Goal: Find specific page/section: Find specific page/section

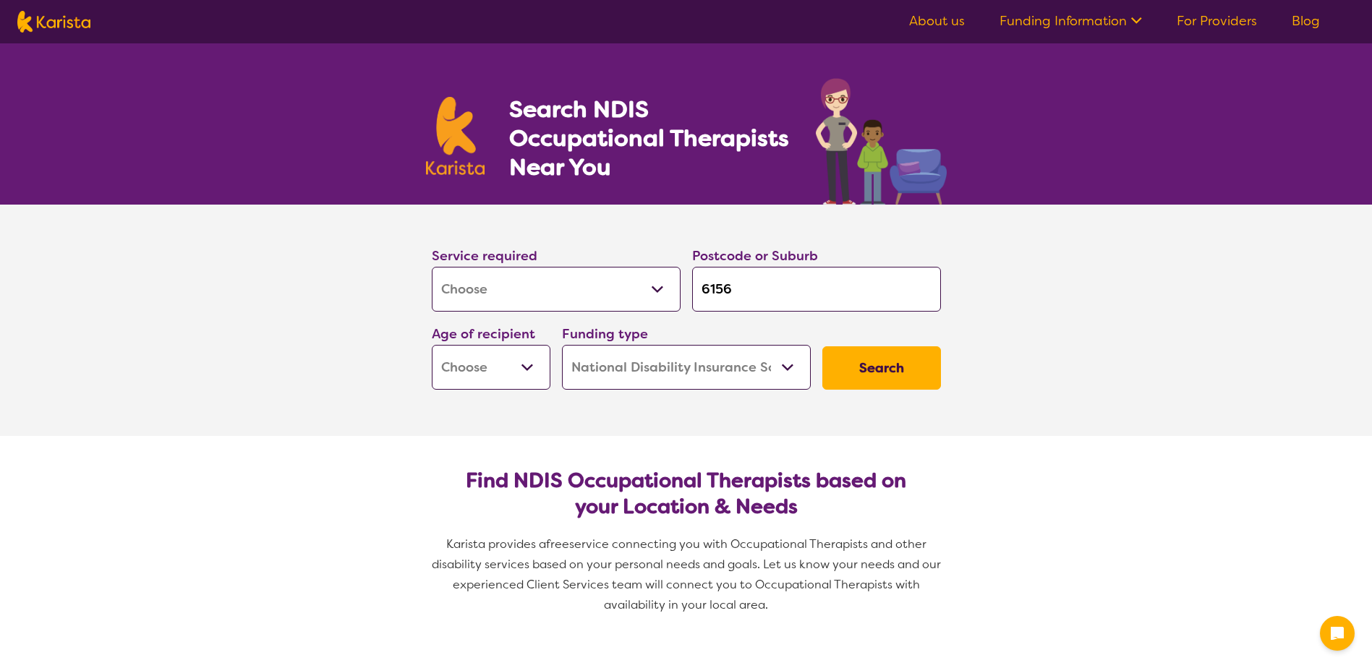
select select "[MEDICAL_DATA]"
select select "NDIS"
select select "[MEDICAL_DATA]"
select select "NDIS"
click at [785, 382] on select "Home Care Package (HCP) National Disability Insurance Scheme (NDIS) I don't know" at bounding box center [686, 367] width 249 height 45
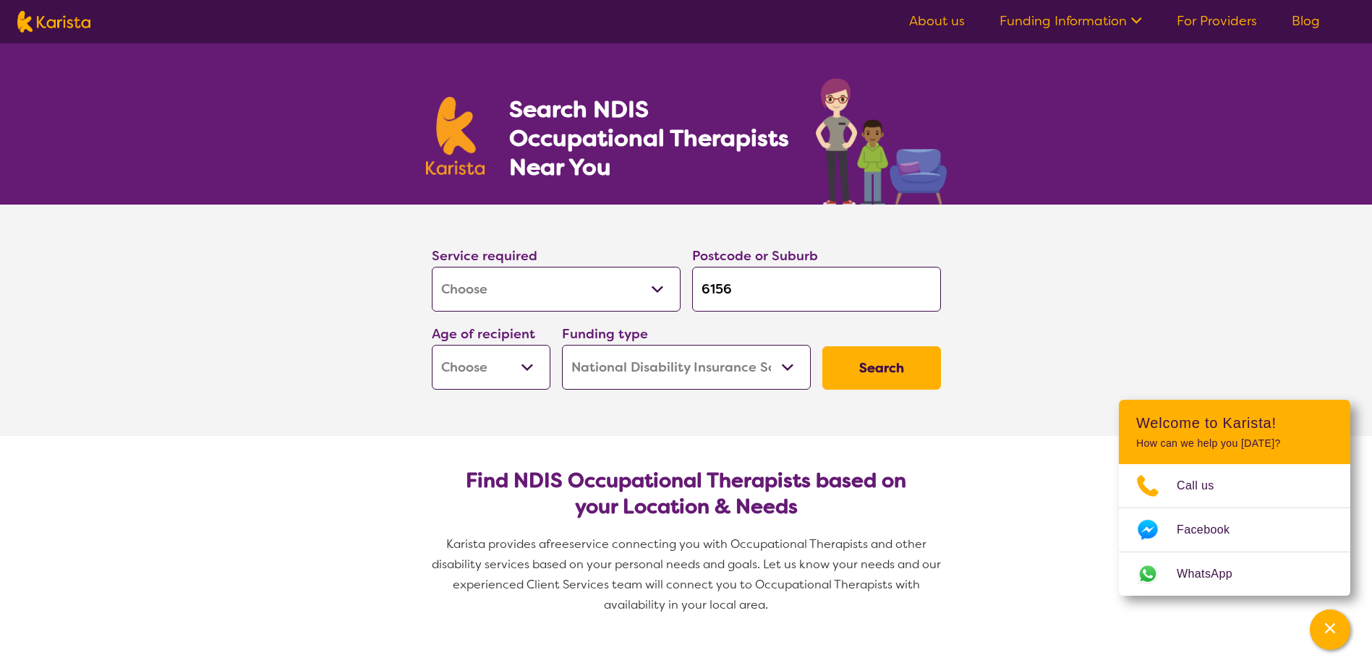
select select "i-don-t-know"
click at [562, 345] on select "Home Care Package (HCP) National Disability Insurance Scheme (NDIS) I don't know" at bounding box center [686, 367] width 249 height 45
select select "i-don-t-know"
click at [877, 383] on button "Search" at bounding box center [881, 367] width 119 height 43
